Goal: Find specific page/section: Find specific page/section

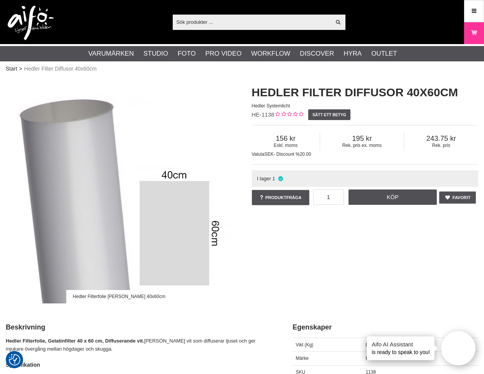
click at [211, 24] on input "text" at bounding box center [252, 22] width 158 height 12
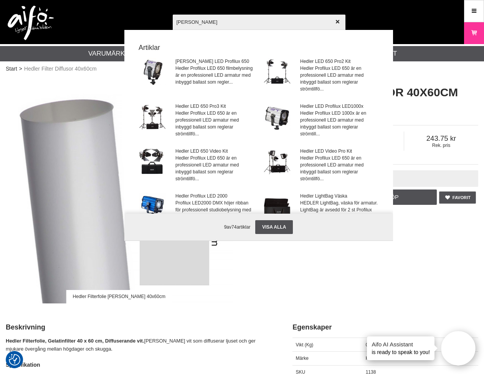
type input "Hedler"
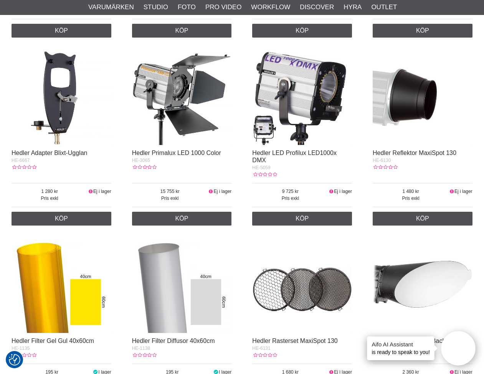
scroll to position [1189, 0]
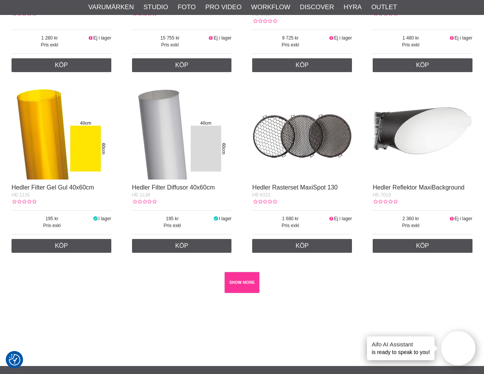
click at [237, 293] on link "SHOW MORE" at bounding box center [241, 282] width 35 height 21
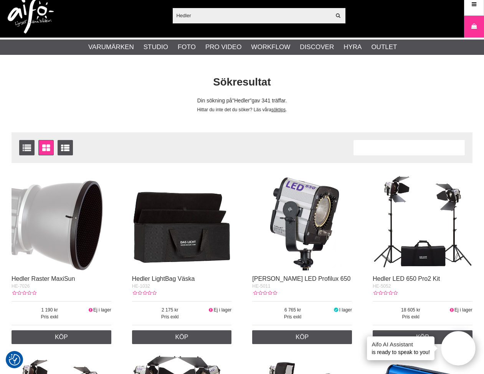
scroll to position [0, 0]
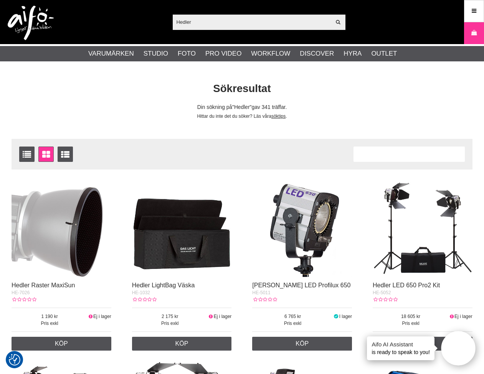
click at [389, 153] on div "Antal artiklar 340" at bounding box center [408, 153] width 111 height 15
click at [215, 21] on input "Hedler" at bounding box center [252, 22] width 158 height 12
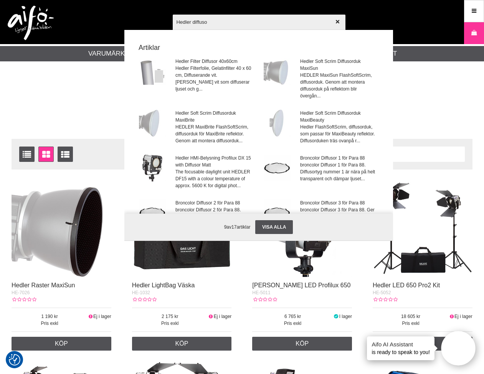
type input "Hedler diffusor"
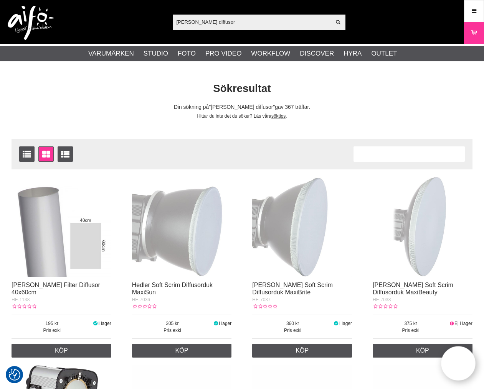
drag, startPoint x: 416, startPoint y: 110, endPoint x: 418, endPoint y: 81, distance: 29.2
click at [416, 110] on div "Din sökning på Hedler diffusor gav 367 träffar." at bounding box center [242, 108] width 472 height 8
